Goal: Task Accomplishment & Management: Manage account settings

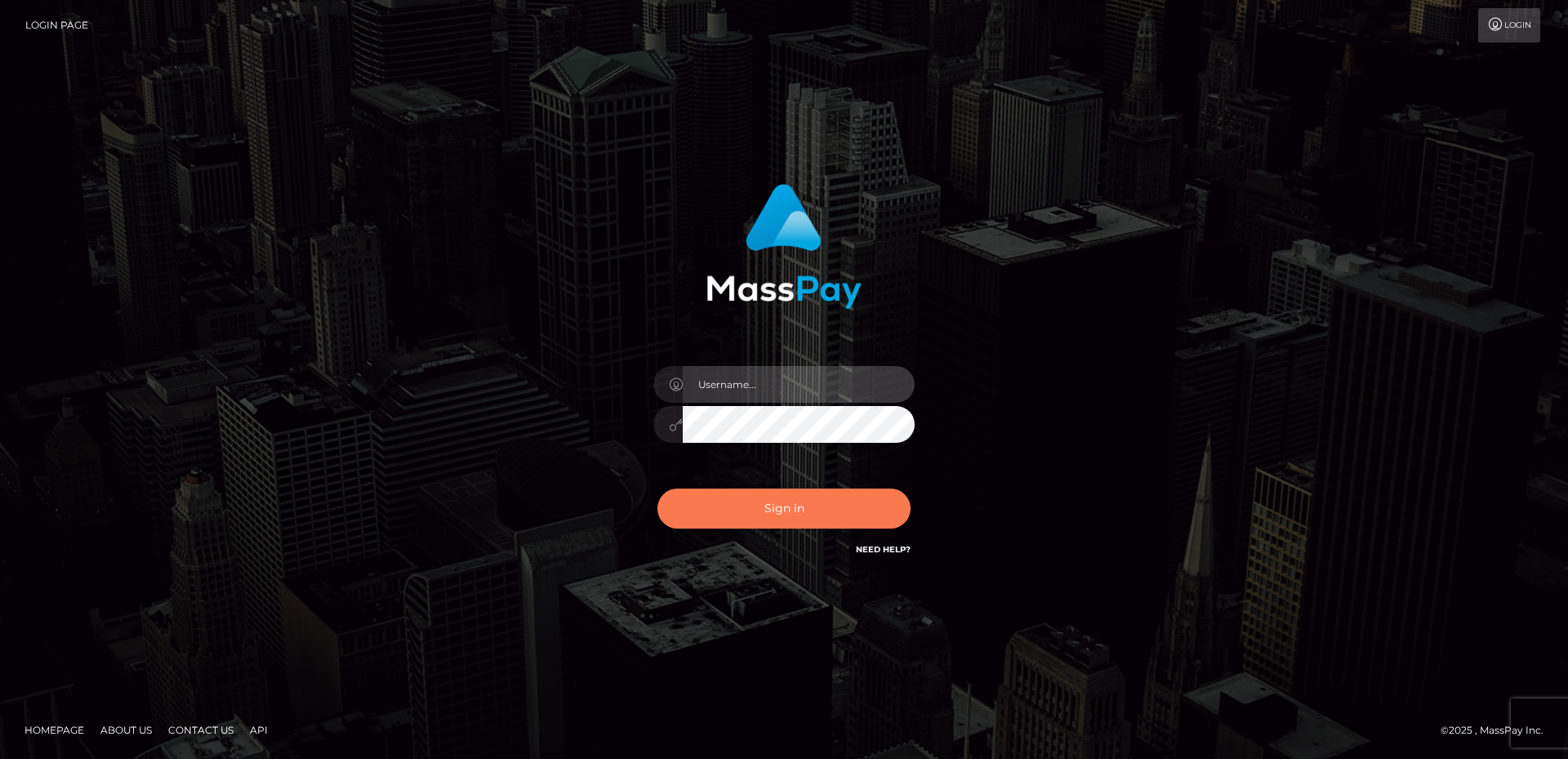
type input "[PERSON_NAME].B2Sprin"
click at [790, 511] on button "Sign in" at bounding box center [783, 509] width 253 height 40
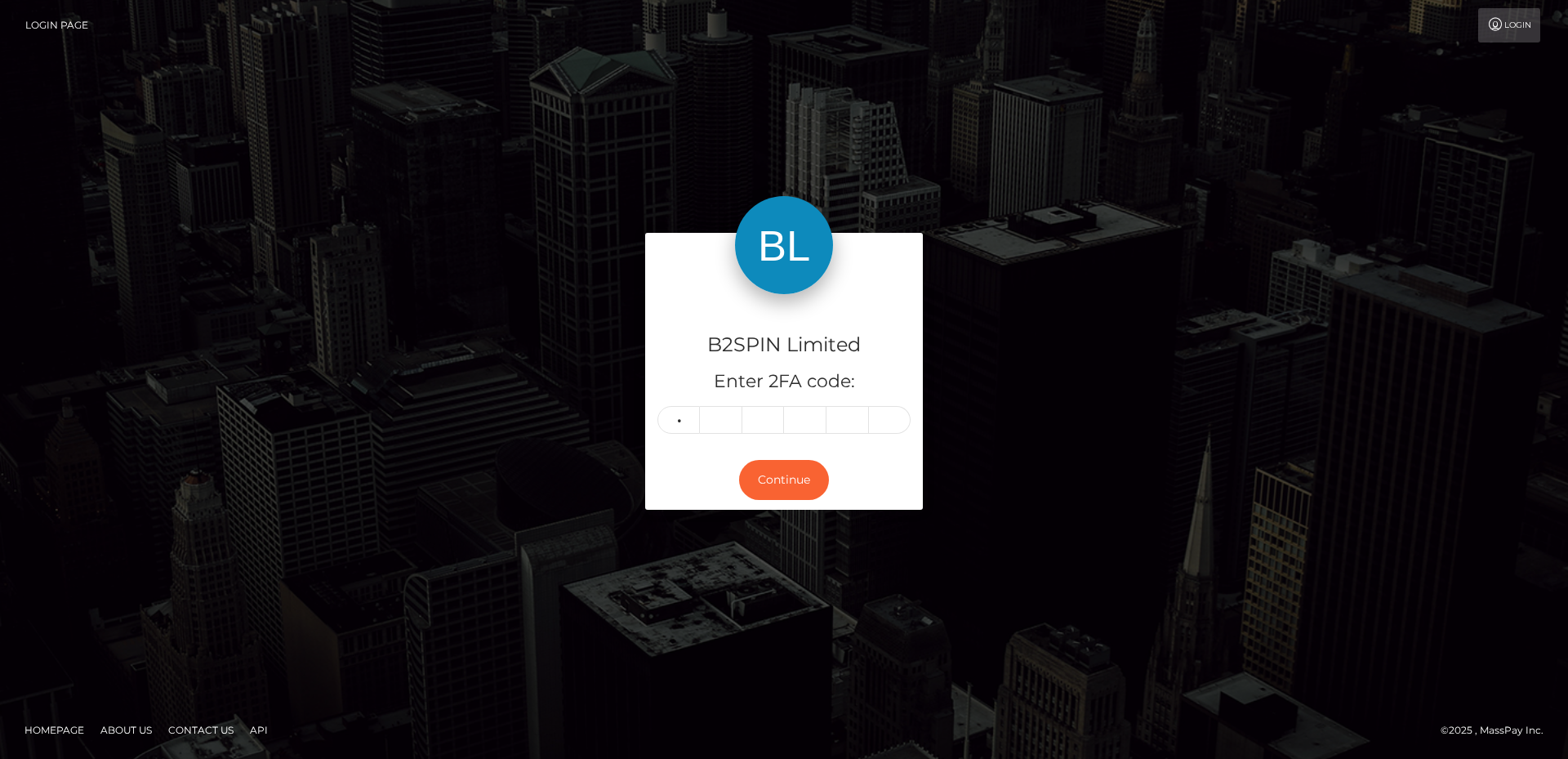
type input "6"
type input "5"
type input "3"
type input "0"
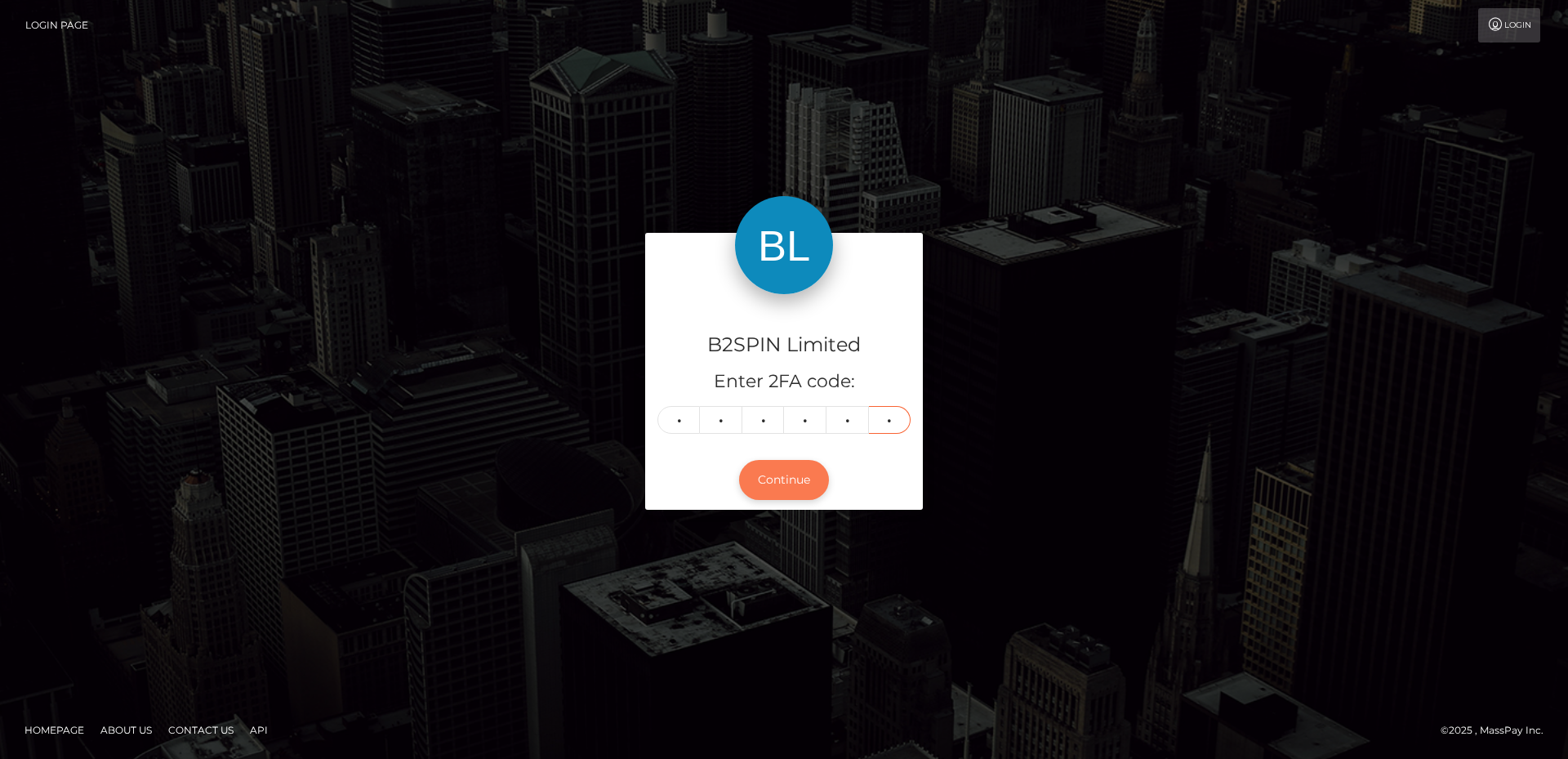
type input "0"
click at [798, 482] on button "Continue" at bounding box center [783, 480] width 90 height 40
click at [761, 485] on button "Continue" at bounding box center [783, 480] width 90 height 40
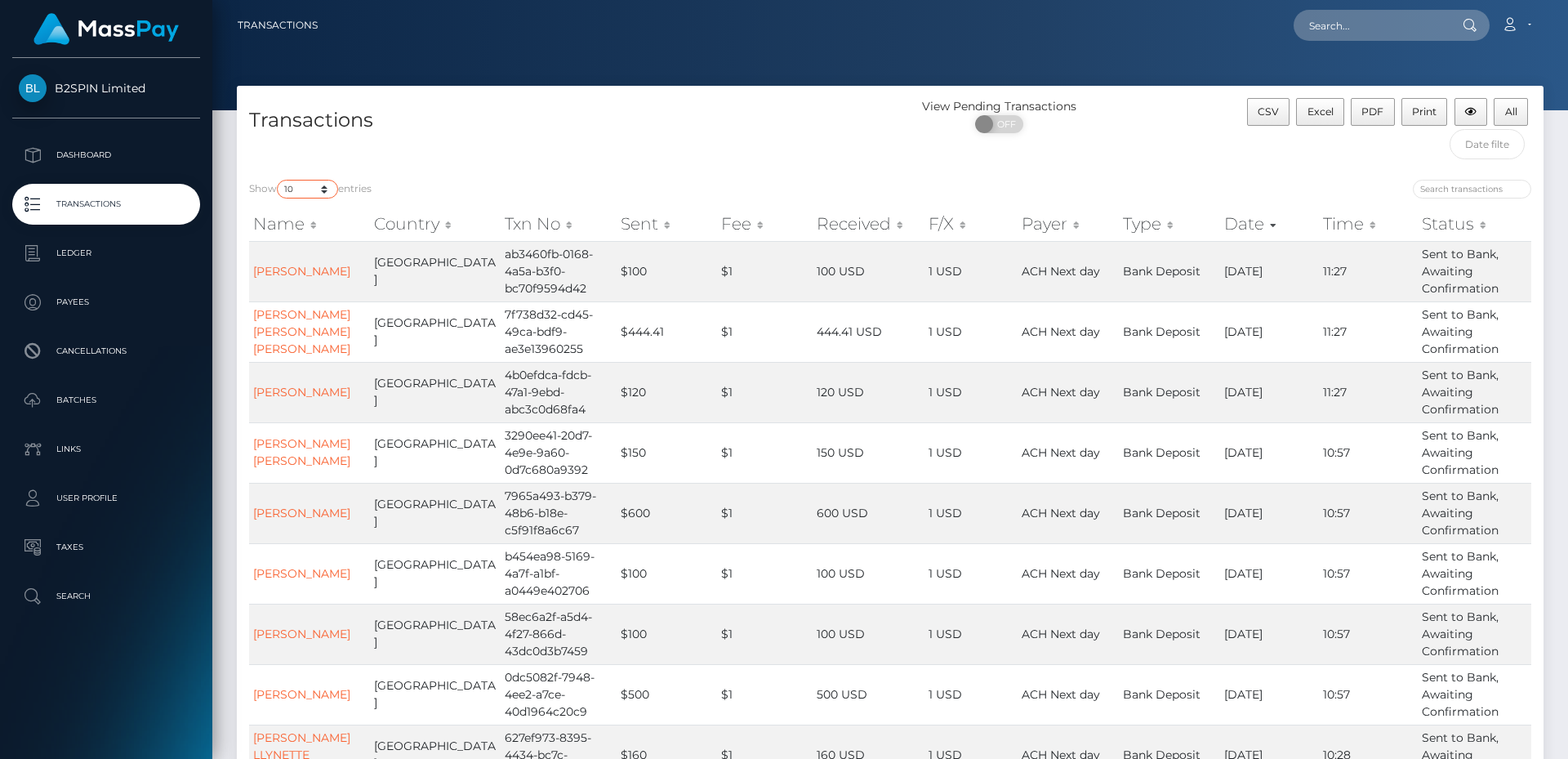
click at [312, 190] on select "10 25 50 100 250 500 1,000 3,500" at bounding box center [307, 189] width 62 height 19
click at [278, 180] on select "10 25 50 100 250 500 1,000 3,500" at bounding box center [307, 189] width 62 height 19
click at [1132, 86] on div "Transactions View Pending Transactions ON OFF CSV Excel PDF Print All" at bounding box center [889, 127] width 1306 height 82
click at [812, 6] on nav "Transactions Loading... Loading... Account Logout" at bounding box center [889, 25] width 1355 height 51
click at [1276, 118] on button "CSV" at bounding box center [1269, 112] width 44 height 28
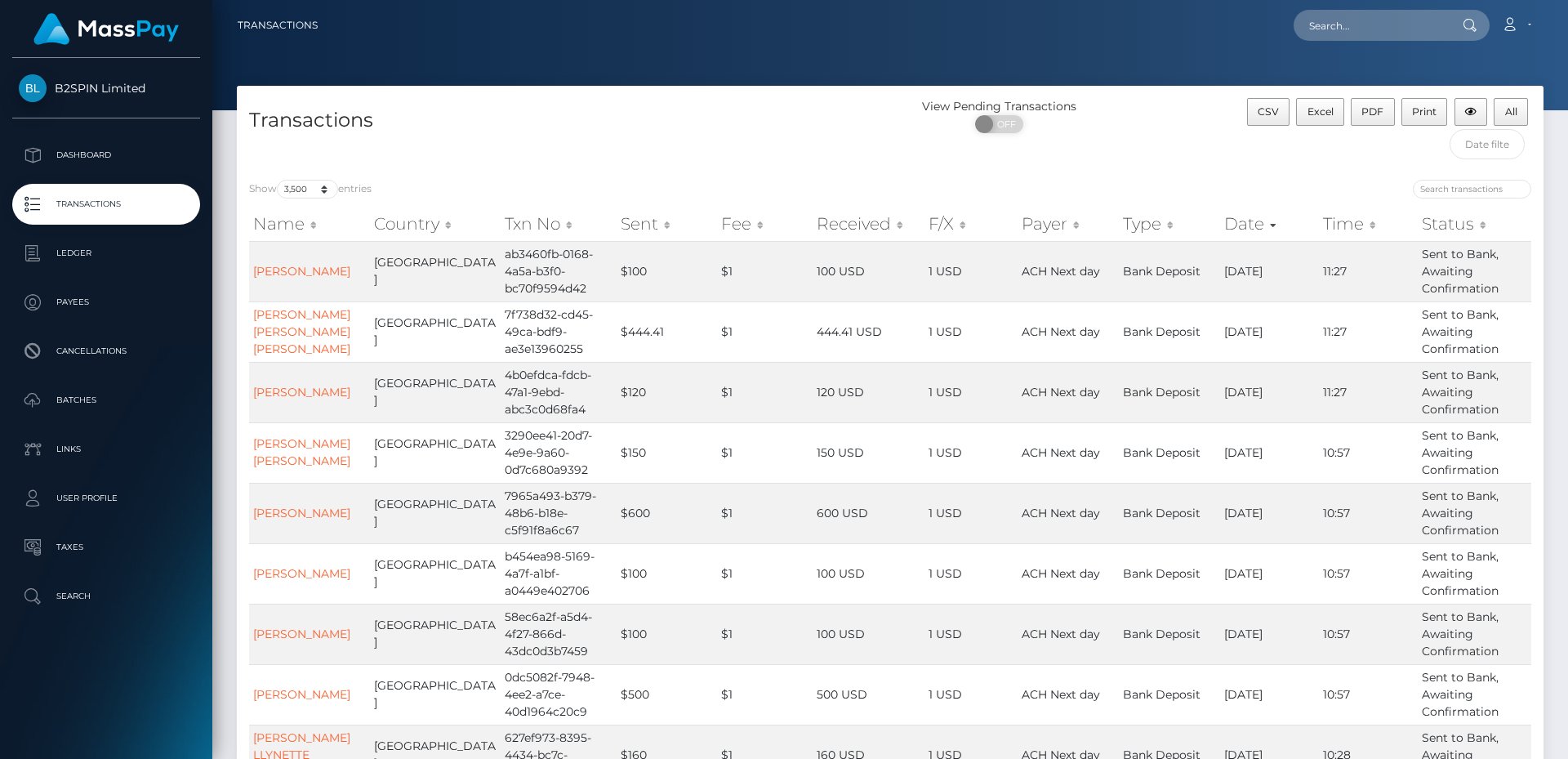
click at [873, 31] on div "Loading... Loading... Account Edit Profile Logout" at bounding box center [936, 25] width 1212 height 34
click at [1109, 162] on div "View Pending Transactions ON OFF" at bounding box center [1053, 132] width 326 height 70
click at [1323, 117] on span "Excel" at bounding box center [1320, 112] width 26 height 13
drag, startPoint x: 1025, startPoint y: 9, endPoint x: 969, endPoint y: 101, distance: 107.7
click at [1024, 10] on div "Loading... Loading... Account Edit Profile Logout" at bounding box center [936, 25] width 1212 height 34
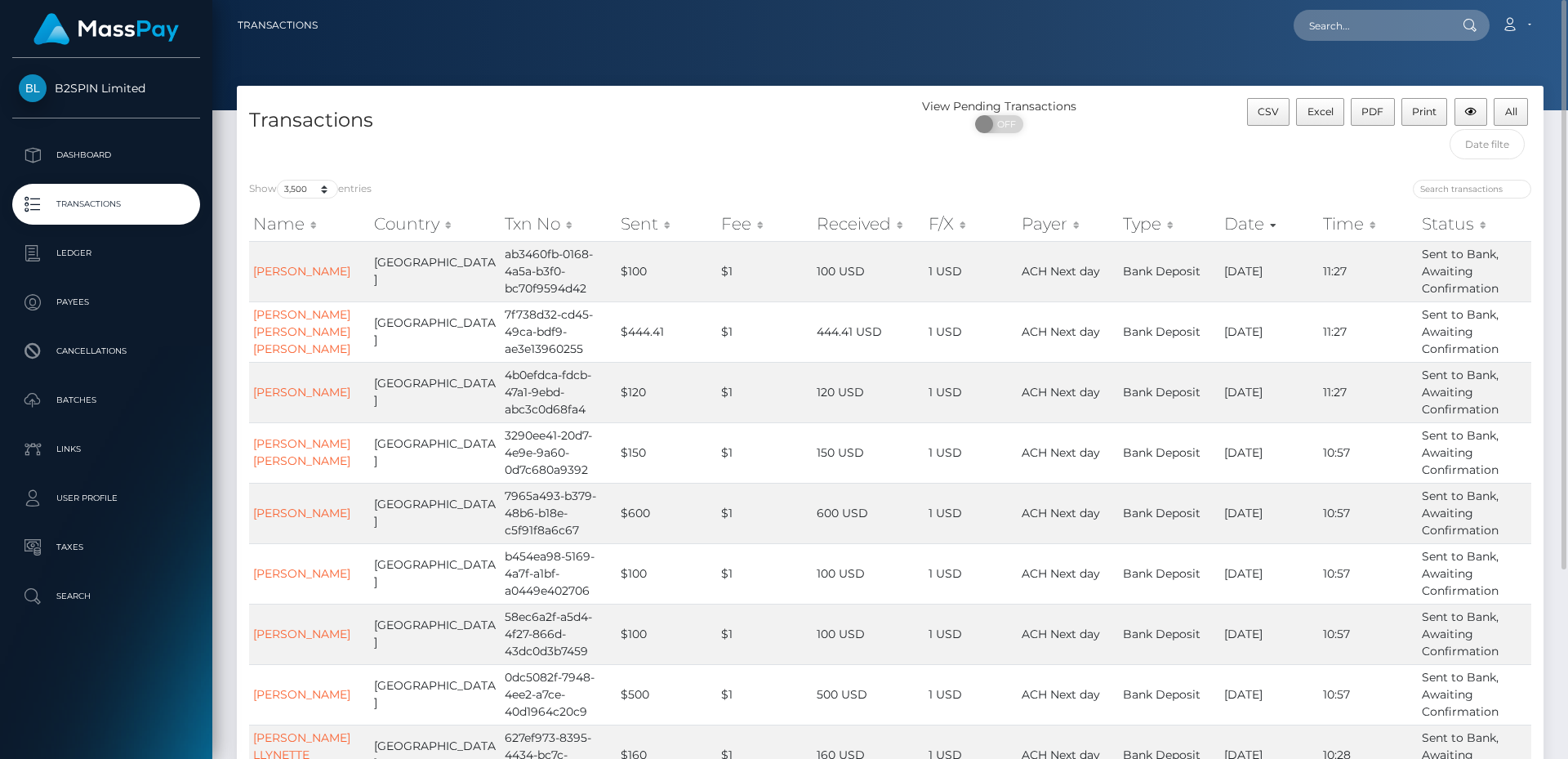
click at [842, 141] on div "Transactions" at bounding box center [563, 132] width 653 height 70
click at [321, 192] on select "10 25 50 100 250 500 1,000 3,500" at bounding box center [307, 189] width 62 height 19
click at [278, 180] on select "10 25 50 100 250 500 1,000 3,500" at bounding box center [307, 189] width 62 height 19
click at [311, 185] on select "10 25 50 100 250 500 1,000 3,500" at bounding box center [307, 189] width 62 height 19
click at [278, 180] on select "10 25 50 100 250 500 1,000 3,500" at bounding box center [307, 189] width 62 height 19
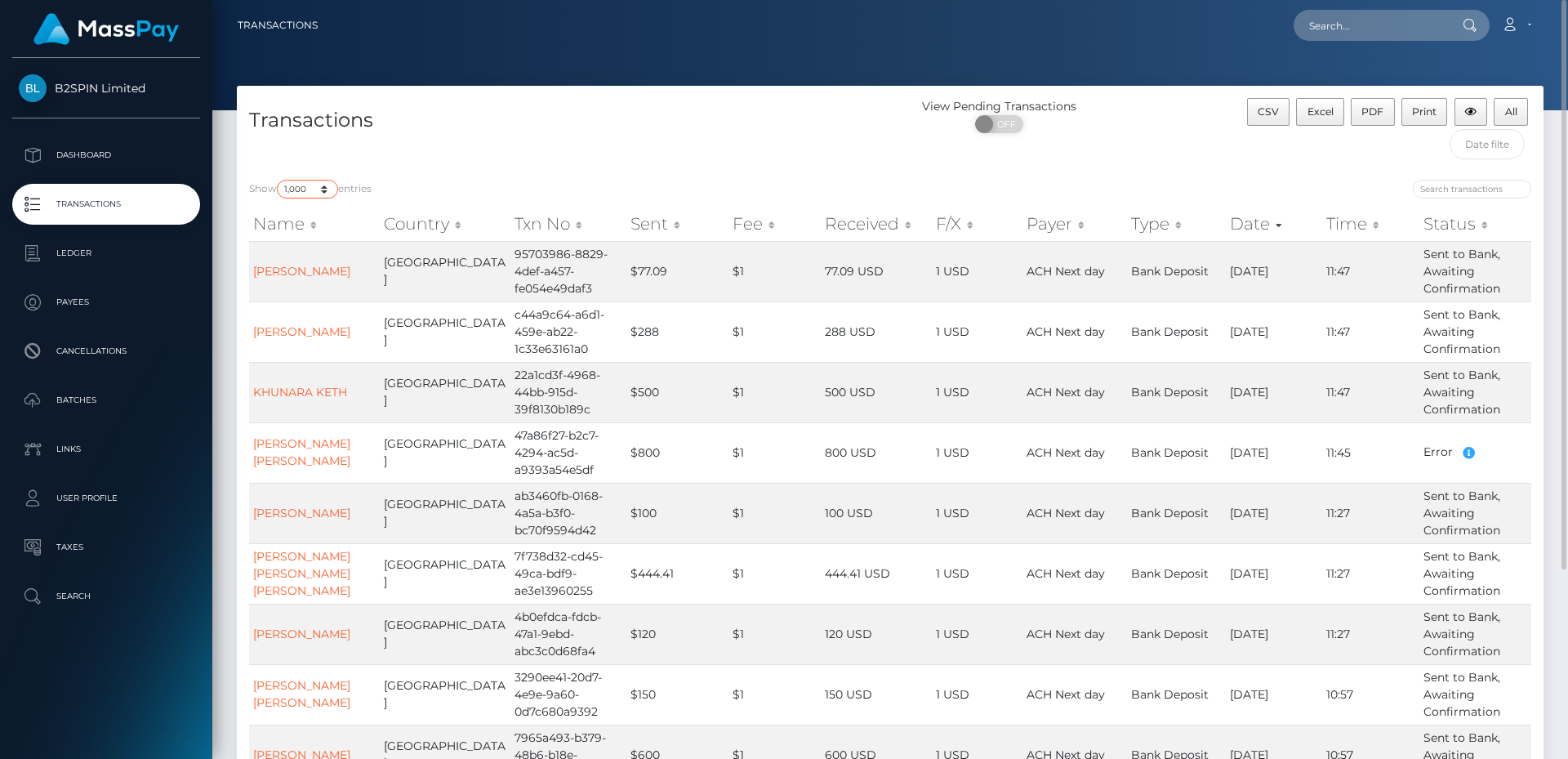
click at [308, 186] on select "10 25 50 100 250 500 1,000 3,500" at bounding box center [307, 189] width 62 height 19
select select "3500"
click at [278, 180] on select "10 25 50 100 250 500 1,000 3,500" at bounding box center [307, 189] width 62 height 19
click at [748, 128] on h4 "Transactions" at bounding box center [564, 121] width 629 height 29
click at [318, 198] on select "10 25 50 100 250 500 1,000 3,500" at bounding box center [307, 189] width 62 height 19
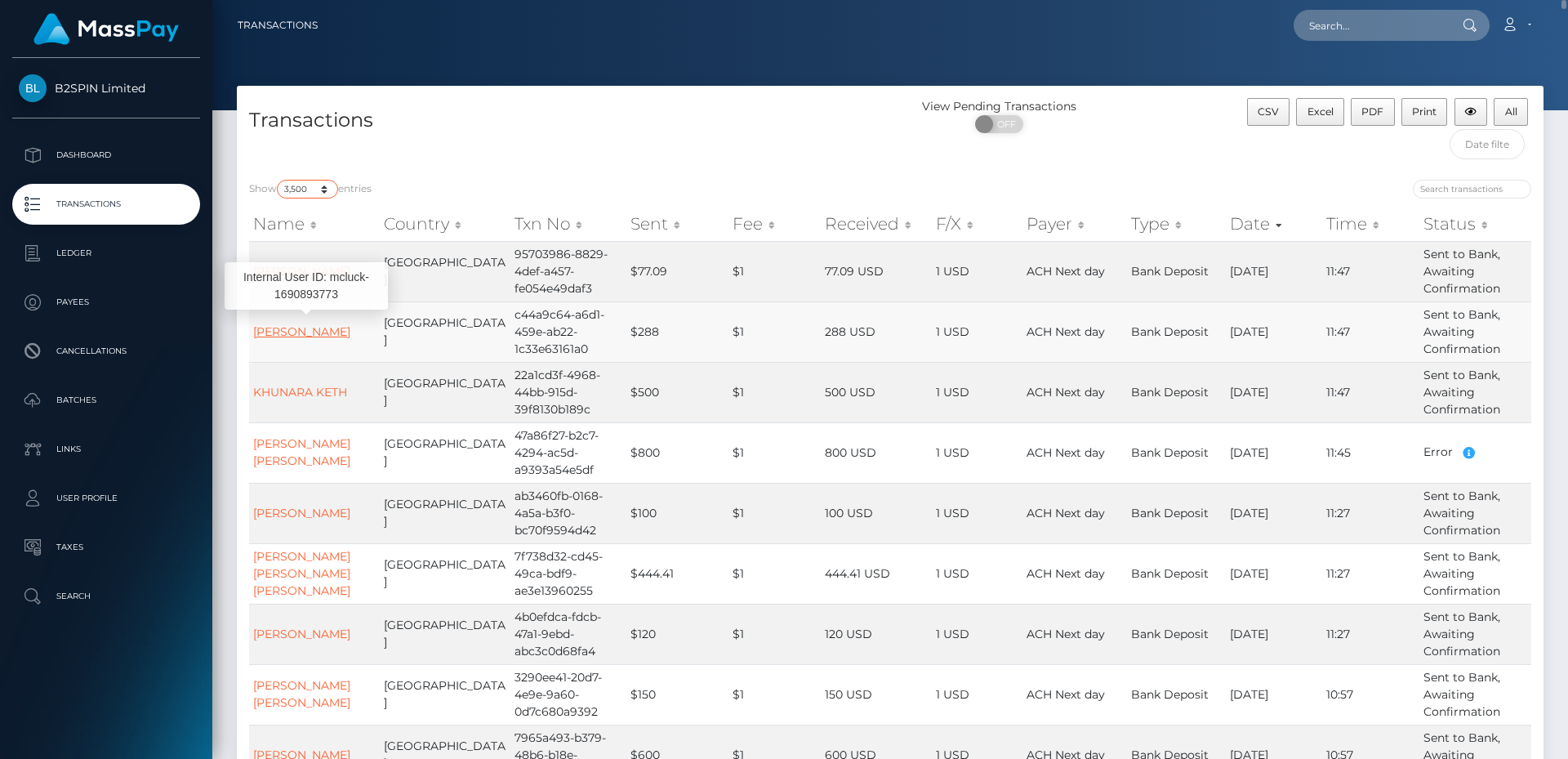
click at [278, 180] on select "10 25 50 100 250 500 1,000 3,500" at bounding box center [307, 189] width 62 height 19
click at [834, 148] on div "Transactions" at bounding box center [563, 132] width 653 height 70
click at [795, 136] on div "Transactions" at bounding box center [563, 132] width 653 height 70
click at [297, 196] on select "10 25 50 100 250 500 1,000 3,500" at bounding box center [307, 189] width 62 height 19
select select "3500"
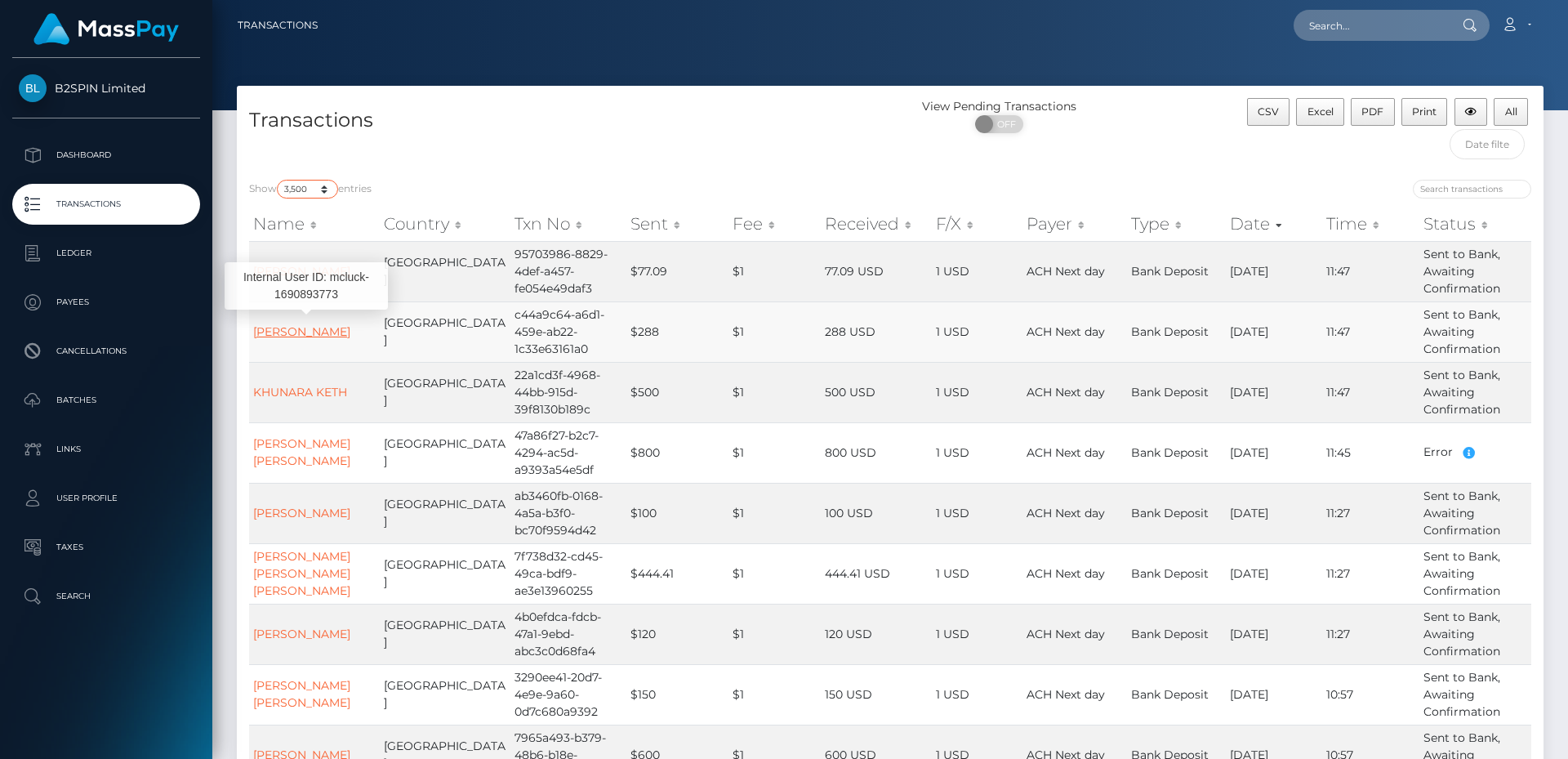
click at [278, 180] on select "10 25 50 100 250 500 1,000 3,500" at bounding box center [307, 189] width 62 height 19
click at [804, 117] on h4 "Transactions" at bounding box center [564, 121] width 629 height 29
click at [801, 120] on h4 "Transactions" at bounding box center [564, 121] width 629 height 29
drag, startPoint x: 292, startPoint y: 171, endPoint x: 297, endPoint y: 185, distance: 14.9
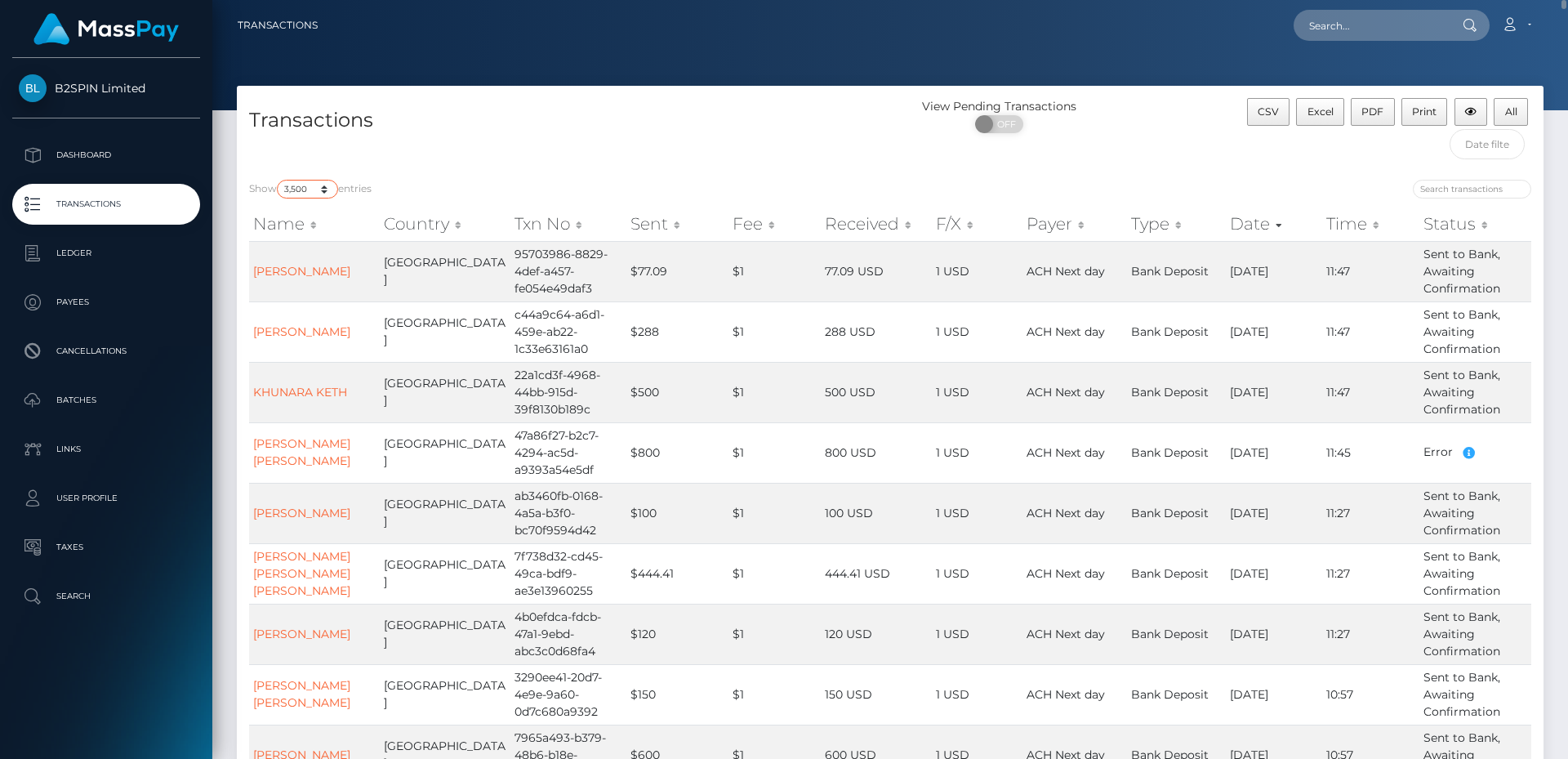
click at [297, 185] on select "10 25 50 100 250 500 1,000 3,500" at bounding box center [307, 189] width 62 height 19
click at [156, 220] on link "Transactions" at bounding box center [106, 204] width 188 height 41
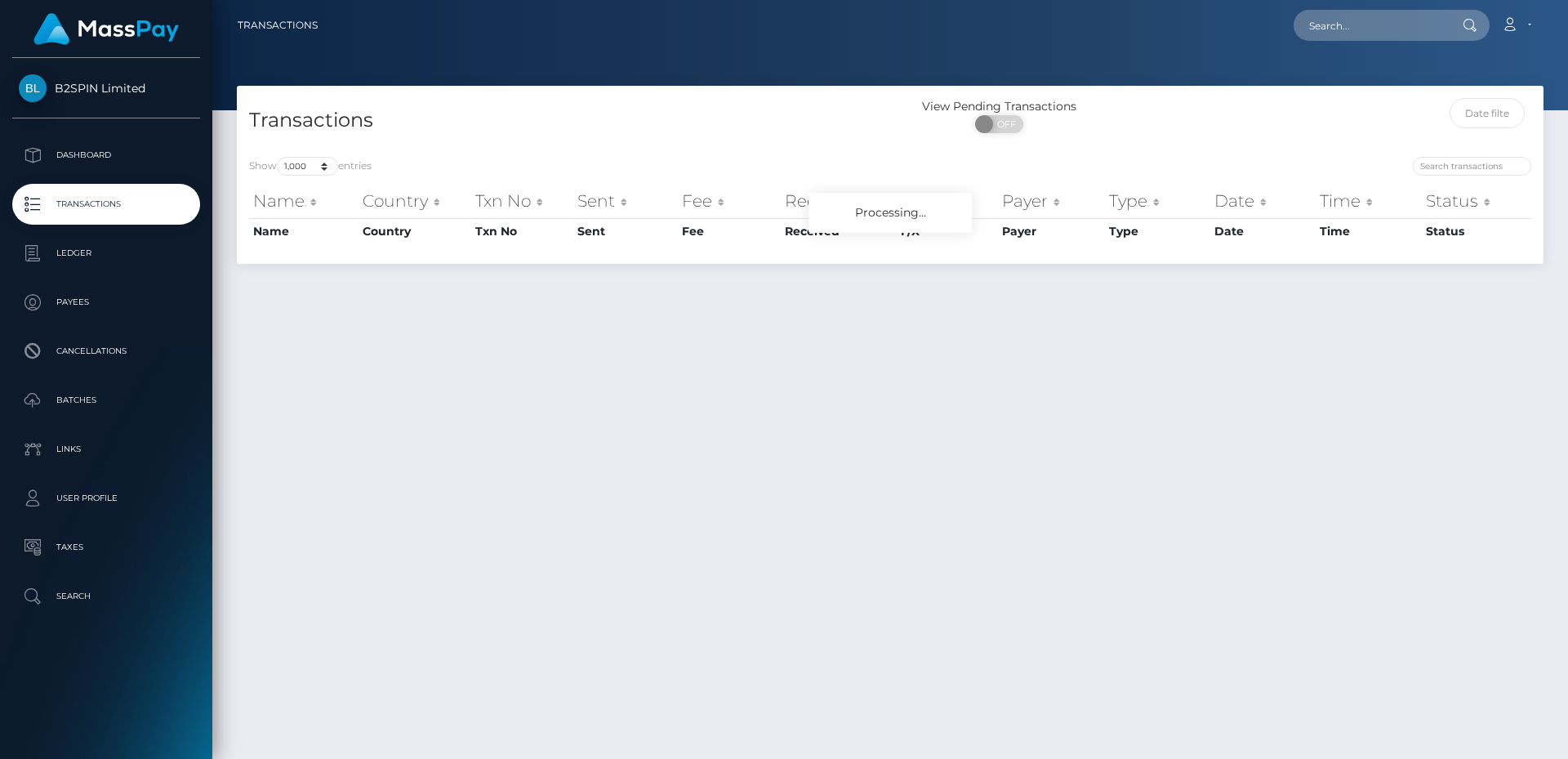
select select "1000"
click at [118, 161] on p "Dashboard" at bounding box center [106, 155] width 175 height 24
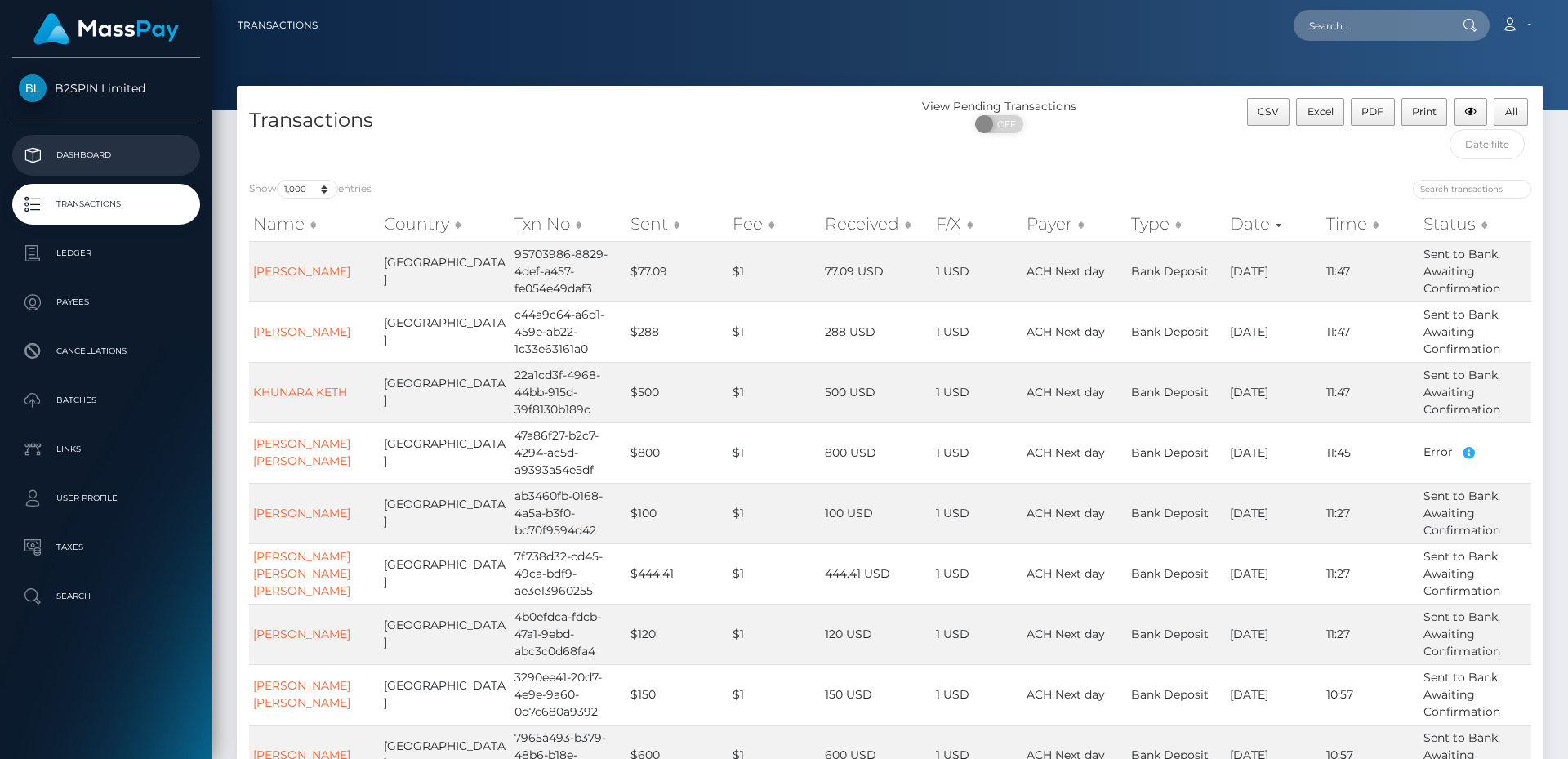
click at [121, 151] on p "Dashboard" at bounding box center [106, 155] width 175 height 24
click at [120, 151] on p "Dashboard" at bounding box center [106, 155] width 175 height 24
click at [84, 152] on p "Dashboard" at bounding box center [106, 155] width 175 height 24
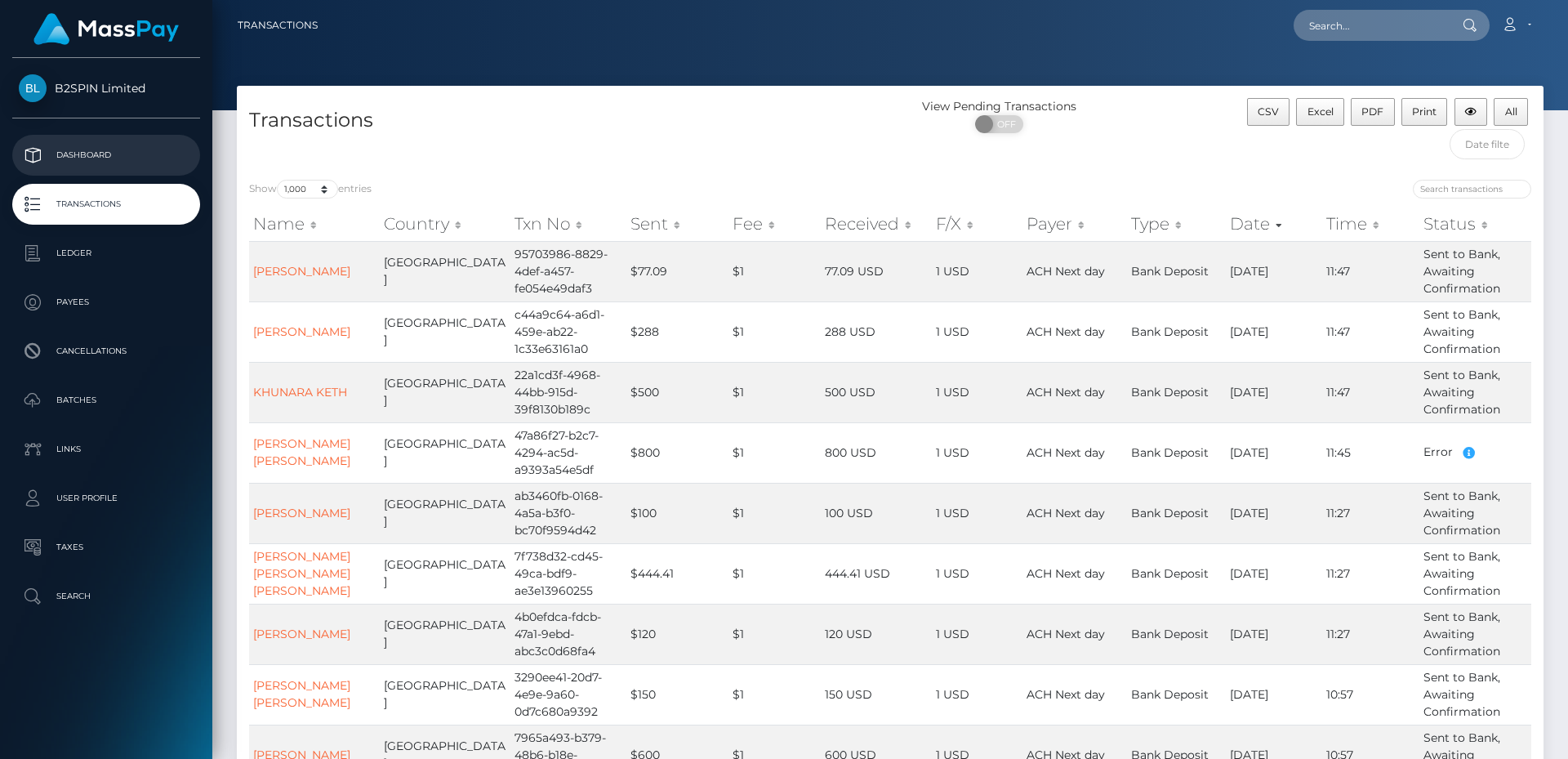
click at [84, 152] on p "Dashboard" at bounding box center [106, 155] width 175 height 24
click at [79, 158] on p "Dashboard" at bounding box center [106, 155] width 175 height 24
click at [111, 211] on p "Transactions" at bounding box center [106, 204] width 175 height 24
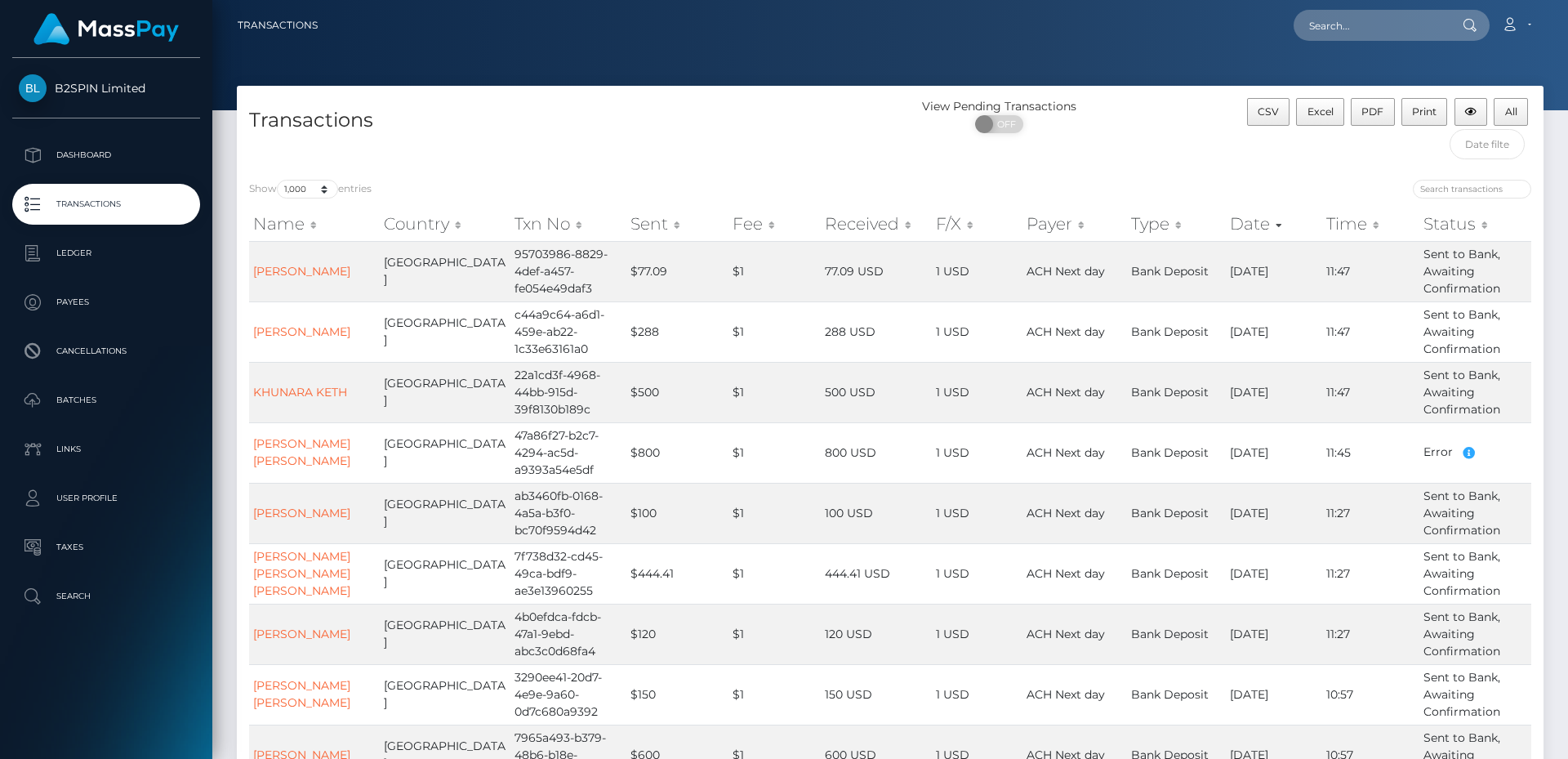
click at [111, 211] on p "Transactions" at bounding box center [106, 204] width 175 height 24
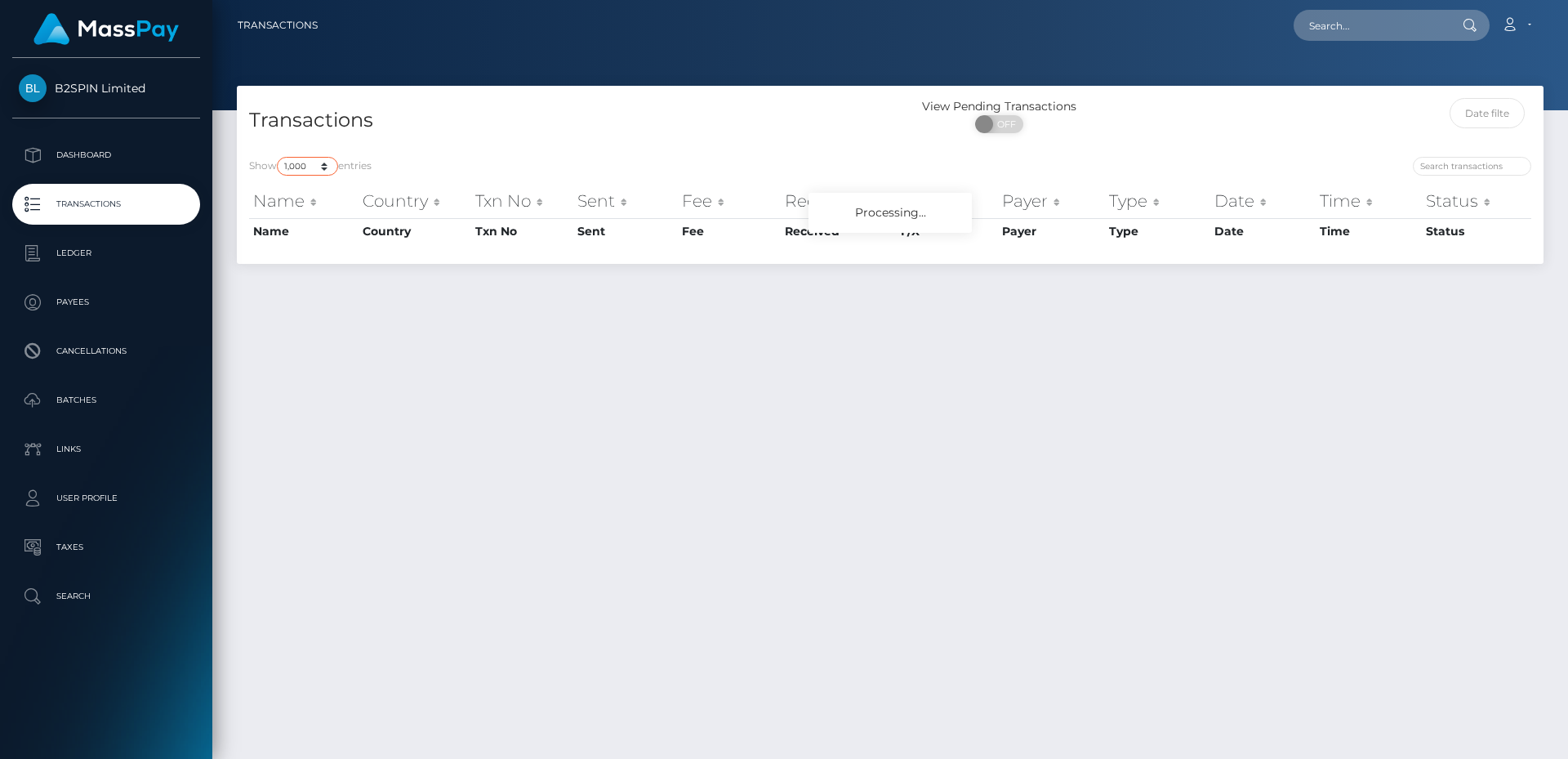
click at [317, 170] on select "10 25 50 100 250 500 1,000 3,500" at bounding box center [307, 166] width 62 height 19
click at [278, 157] on select "10 25 50 100 250 500 1,000 3,500" at bounding box center [307, 166] width 62 height 19
click at [581, 169] on div "Show 10 25 50 100 250 500 1,000 3,500 entries" at bounding box center [564, 168] width 629 height 23
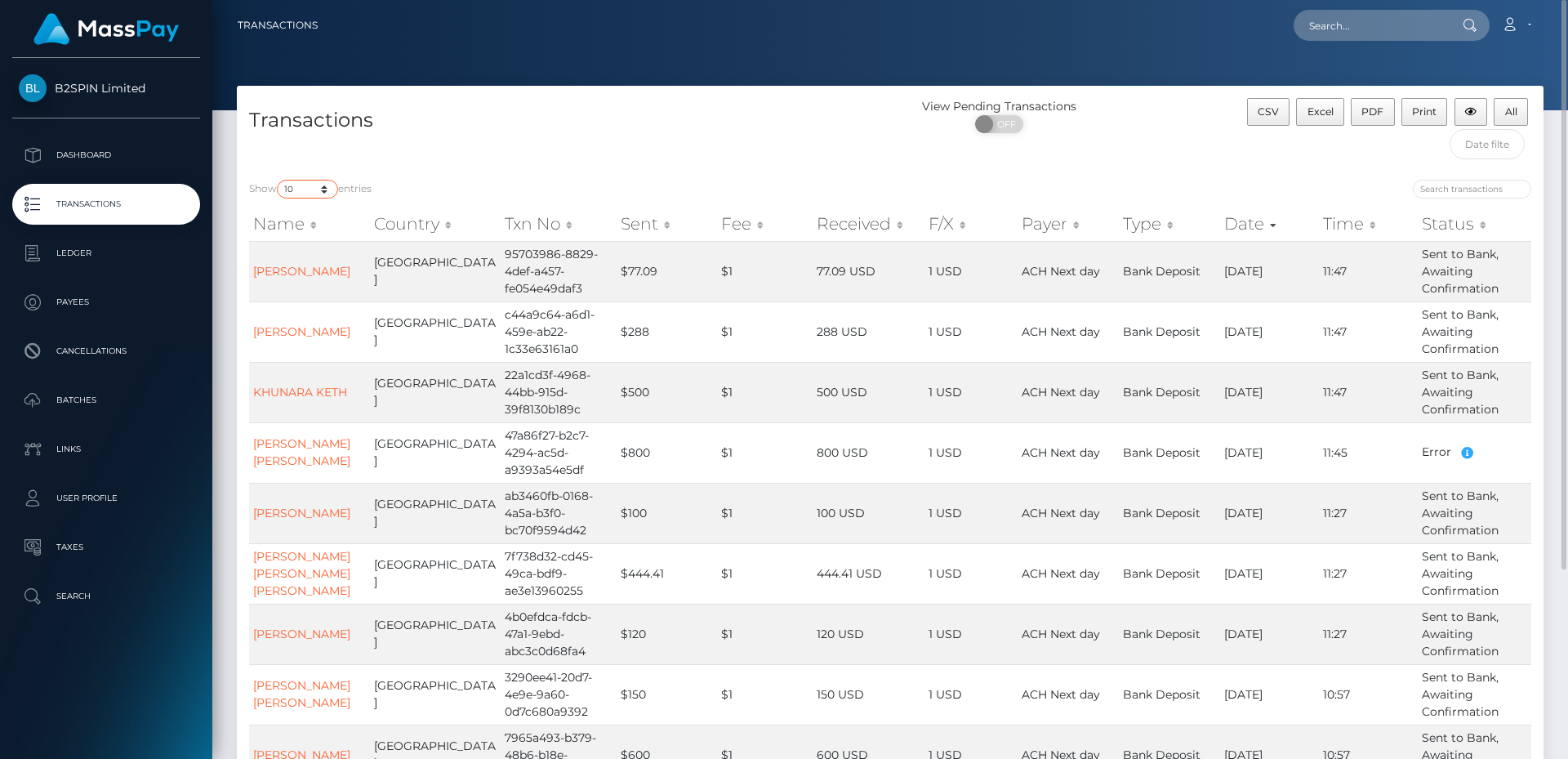
click at [311, 190] on select "10 25 50 100 250 500 1,000 3,500" at bounding box center [307, 189] width 62 height 19
select select "3500"
click at [278, 180] on select "10 25 50 100 250 500 1,000 3,500" at bounding box center [307, 189] width 62 height 19
click at [812, 34] on div "Loading... Loading... Account Edit Profile Logout" at bounding box center [936, 25] width 1212 height 34
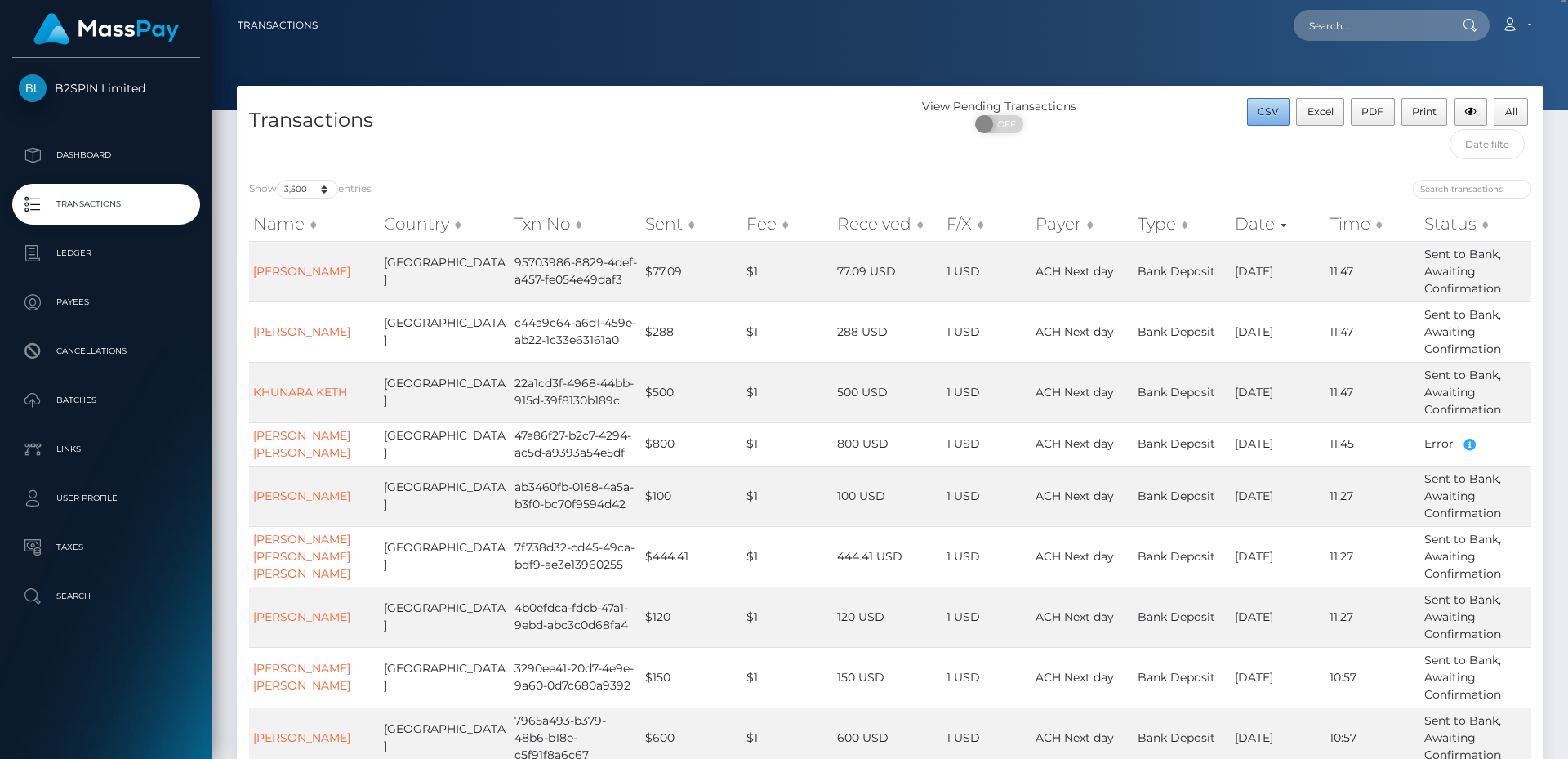
click at [1249, 113] on button "CSV" at bounding box center [1269, 112] width 44 height 28
drag, startPoint x: 1170, startPoint y: 46, endPoint x: 1270, endPoint y: 42, distance: 100.1
click at [1170, 46] on nav "Transactions Loading... Loading... Account Logout" at bounding box center [889, 25] width 1355 height 51
click at [795, 73] on div at bounding box center [889, 55] width 1355 height 111
